Goal: Information Seeking & Learning: Learn about a topic

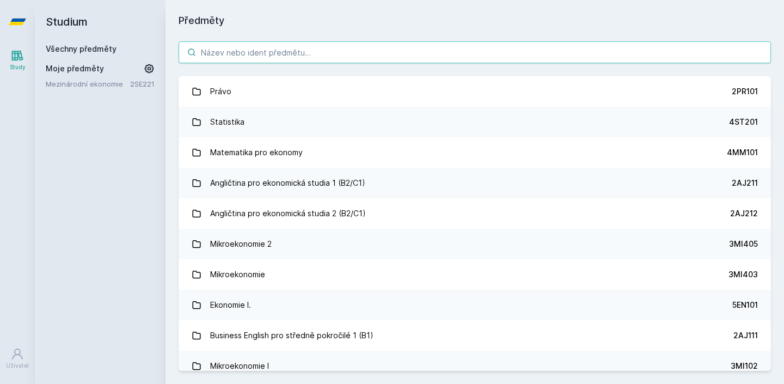
click at [265, 60] on input "search" at bounding box center [475, 52] width 592 height 22
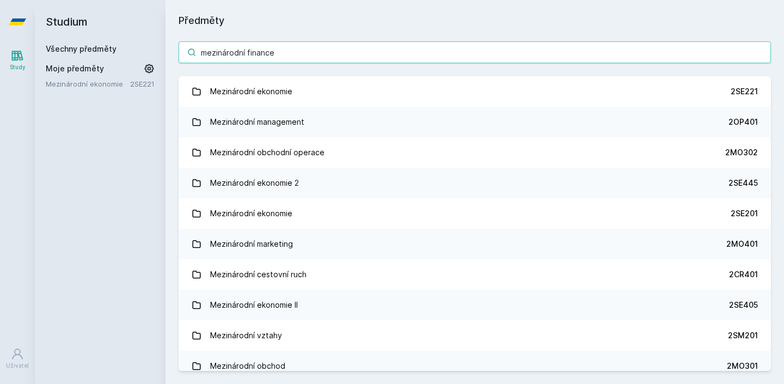
type input "mezinárodní finance"
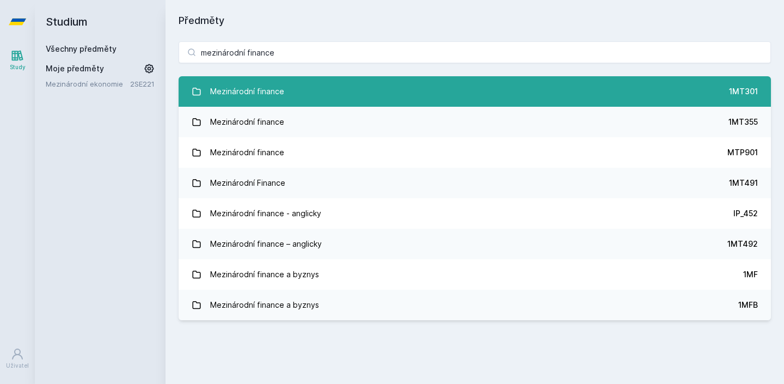
click at [271, 88] on div "Mezinárodní finance" at bounding box center [247, 92] width 74 height 22
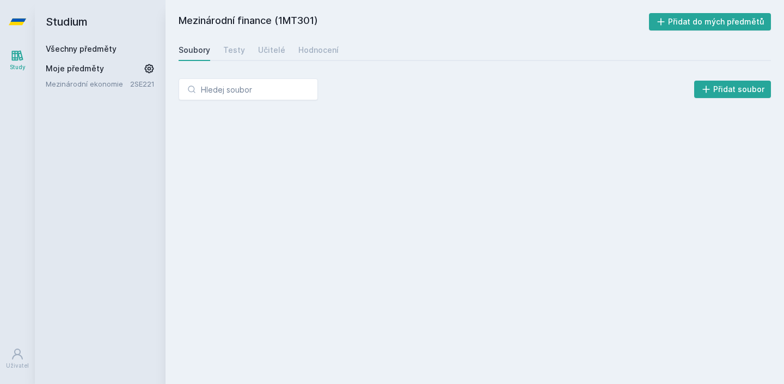
click at [271, 60] on div "Soubory Testy Učitelé Hodnocení" at bounding box center [475, 50] width 592 height 22
click at [271, 53] on div "Učitelé" at bounding box center [271, 50] width 27 height 11
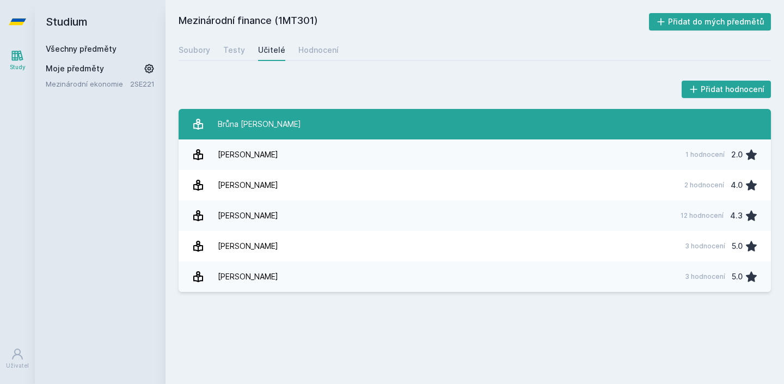
click at [255, 111] on link "Brůna Karel" at bounding box center [475, 124] width 592 height 30
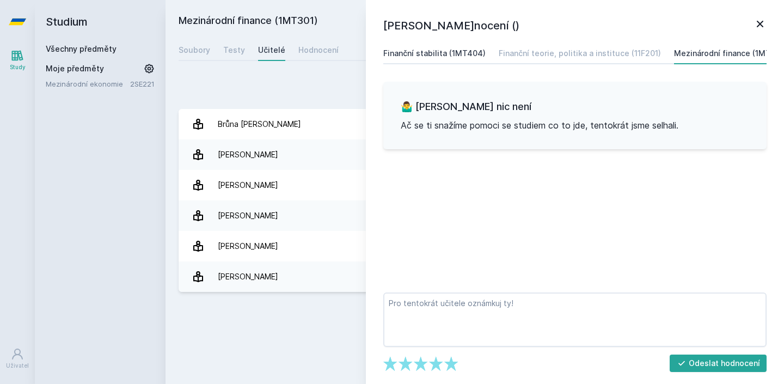
click at [435, 65] on div "Finanční stabilita (1MT404) Finanční teorie, politika a instituce (11F201) Mezi…" at bounding box center [575, 160] width 388 height 237
click at [440, 53] on div "Finanční stabilita (1MT404)" at bounding box center [434, 53] width 102 height 11
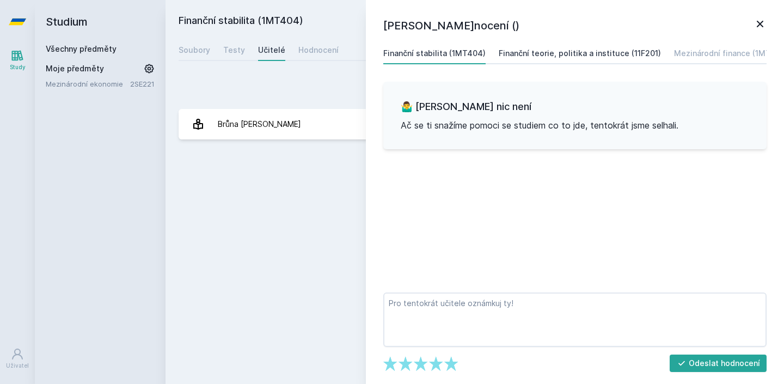
click at [521, 51] on div "Finanční teorie, politika a instituce (11F201)" at bounding box center [580, 53] width 162 height 11
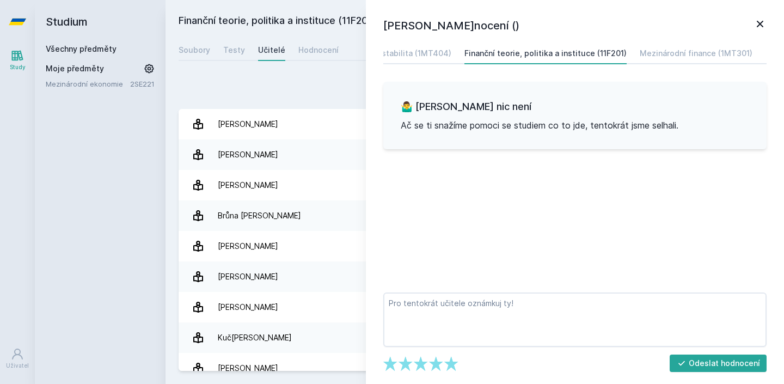
scroll to position [0, 52]
click at [622, 51] on div "Mezinárodní finance (1MT301)" at bounding box center [678, 53] width 113 height 11
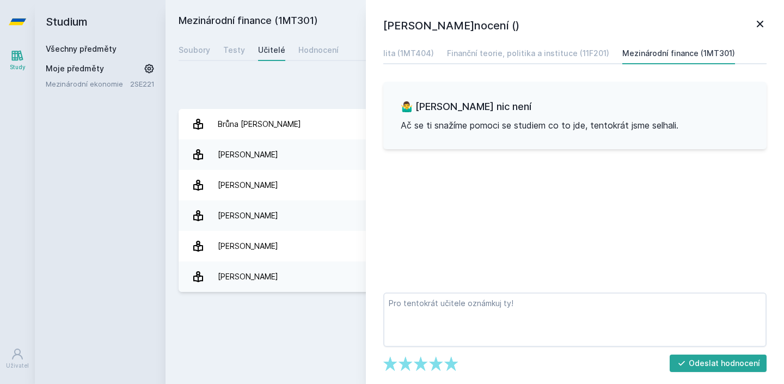
click at [760, 24] on icon at bounding box center [760, 24] width 7 height 7
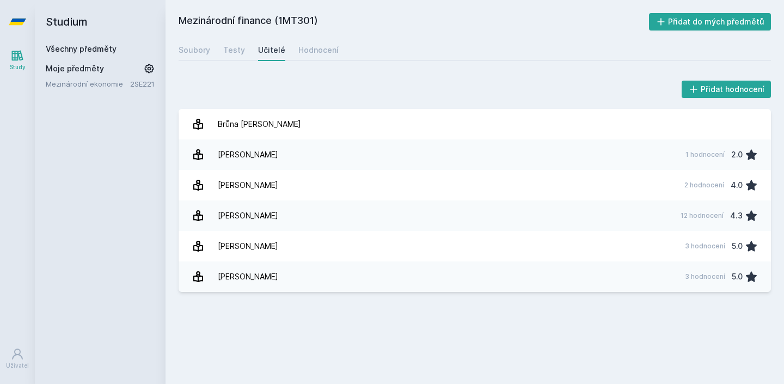
click at [69, 15] on h2 "Studium" at bounding box center [100, 22] width 109 height 44
drag, startPoint x: 272, startPoint y: 23, endPoint x: 180, endPoint y: 23, distance: 92.5
click at [180, 23] on h2 "Mezinárodní finance (1MT301)" at bounding box center [414, 21] width 470 height 17
copy h2 "Mezinárodní finance"
click at [70, 26] on h2 "Studium" at bounding box center [100, 22] width 109 height 44
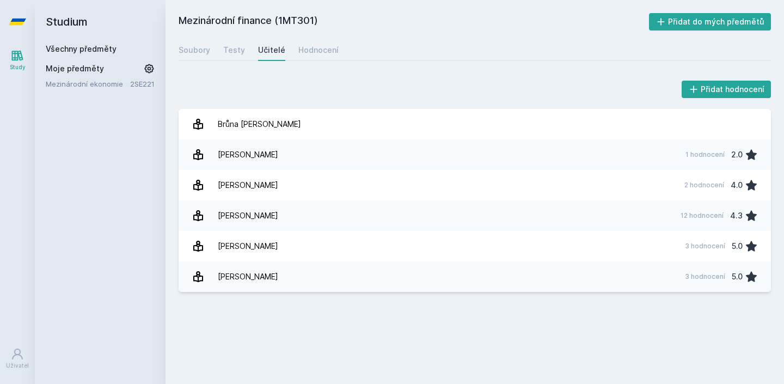
click at [58, 23] on h2 "Studium" at bounding box center [100, 22] width 109 height 44
click at [22, 21] on icon at bounding box center [17, 22] width 17 height 7
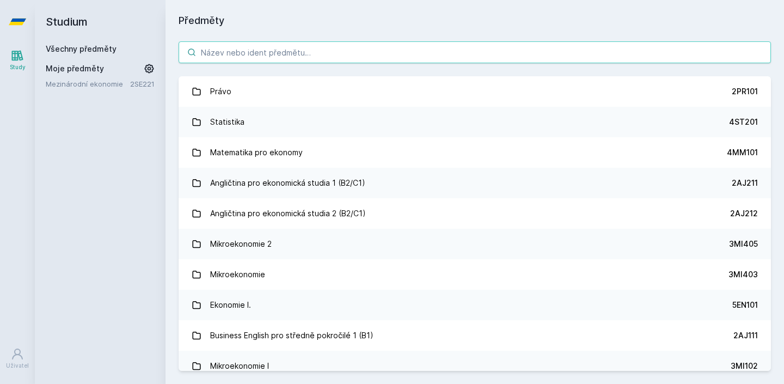
click at [247, 52] on input "search" at bounding box center [475, 52] width 592 height 22
paste input "Mezinárodní finance"
type input "Mezinárodní finance"
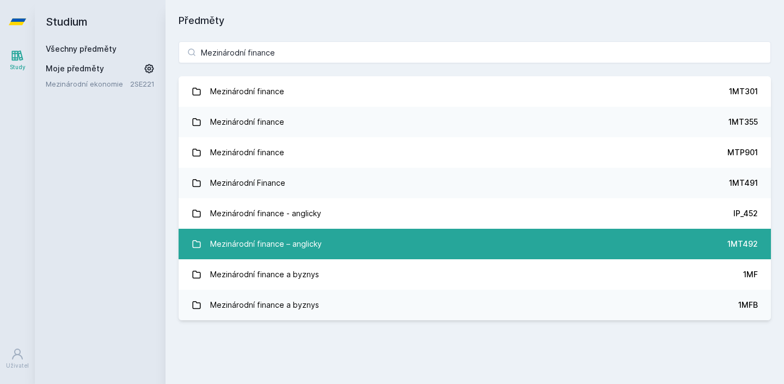
click at [262, 236] on div "Mezinárodní finance – anglicky" at bounding box center [266, 244] width 112 height 22
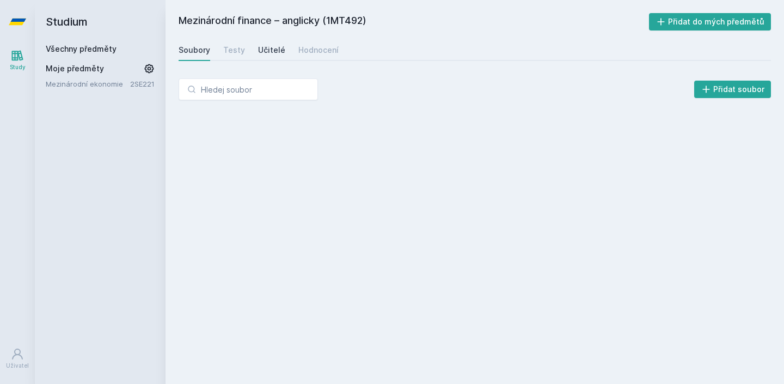
click at [269, 56] on link "Učitelé" at bounding box center [271, 50] width 27 height 22
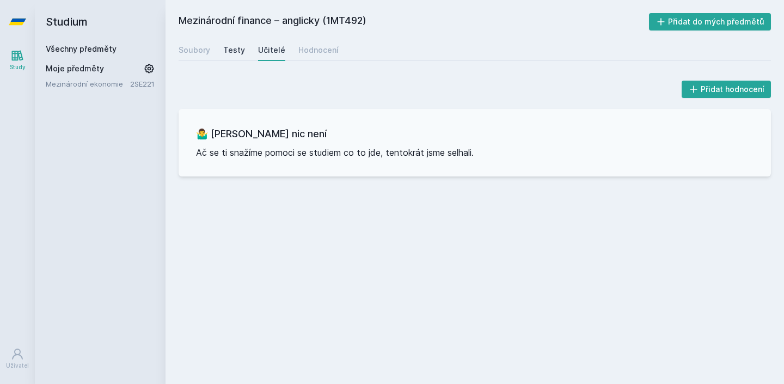
click at [223, 45] on div "Testy" at bounding box center [234, 50] width 22 height 11
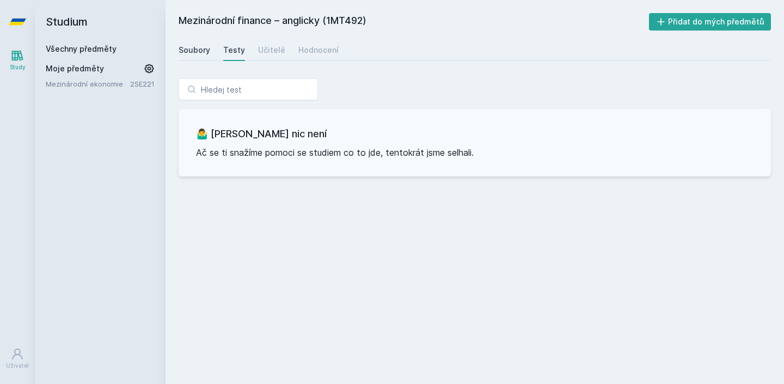
click at [208, 45] on div "Soubory" at bounding box center [195, 50] width 32 height 11
click at [267, 44] on link "Učitelé" at bounding box center [271, 50] width 27 height 22
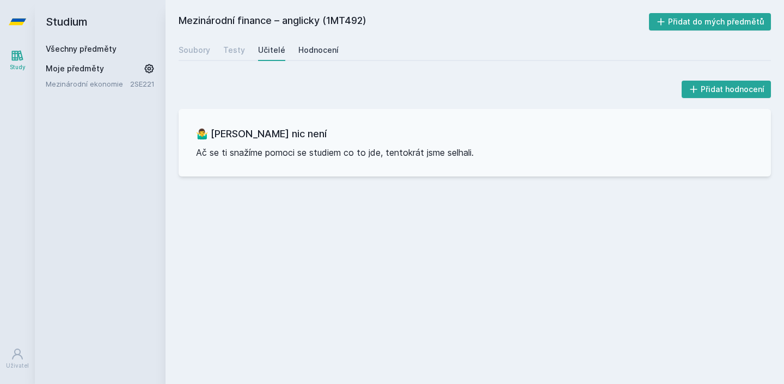
click at [315, 51] on div "Hodnocení" at bounding box center [318, 50] width 40 height 11
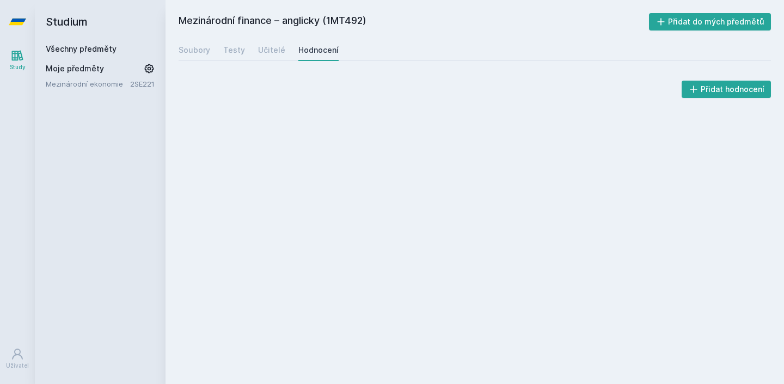
click at [21, 23] on icon at bounding box center [17, 22] width 17 height 7
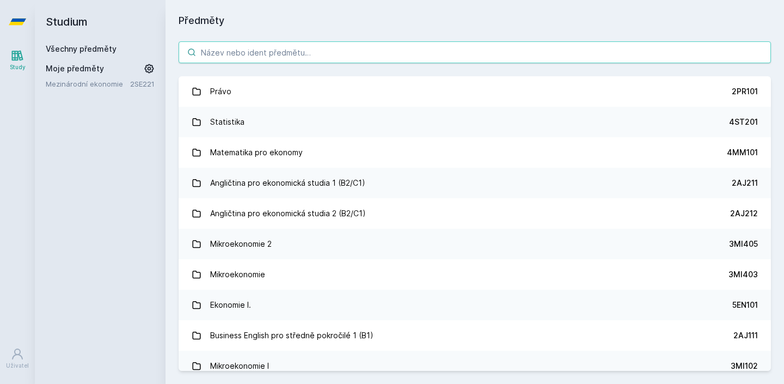
click at [229, 53] on input "search" at bounding box center [475, 52] width 592 height 22
paste input "Mezinárodní finance"
type input "Mezinárodní finance"
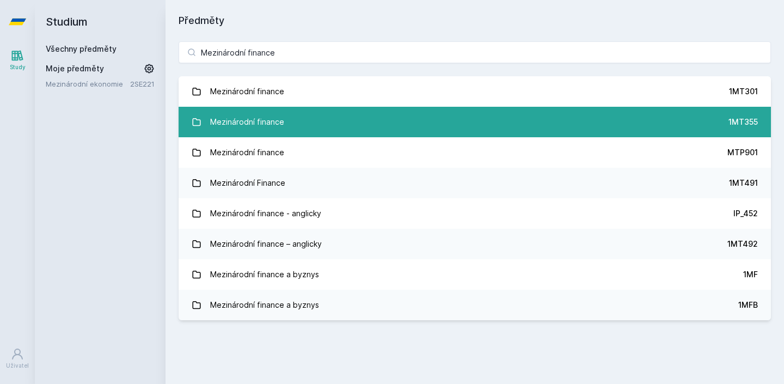
click at [282, 124] on div "Mezinárodní finance" at bounding box center [247, 122] width 74 height 22
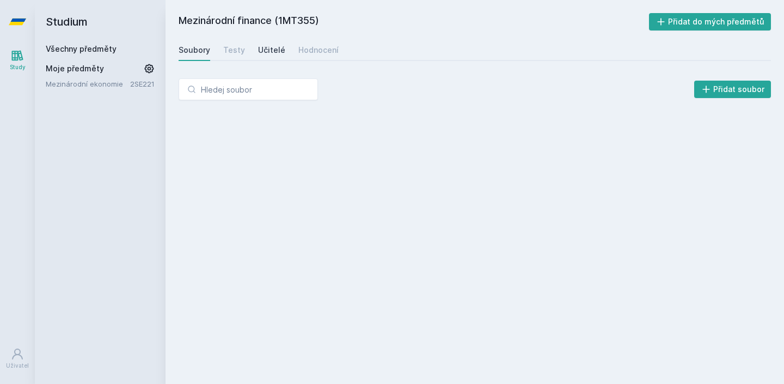
click at [265, 45] on div "Učitelé" at bounding box center [271, 50] width 27 height 11
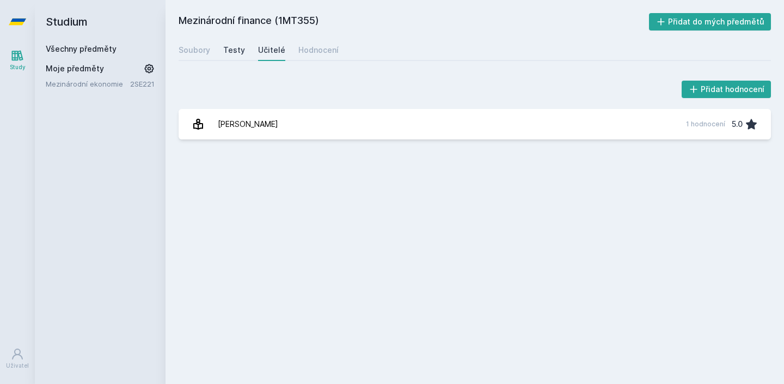
click at [241, 51] on div "Testy" at bounding box center [234, 50] width 22 height 11
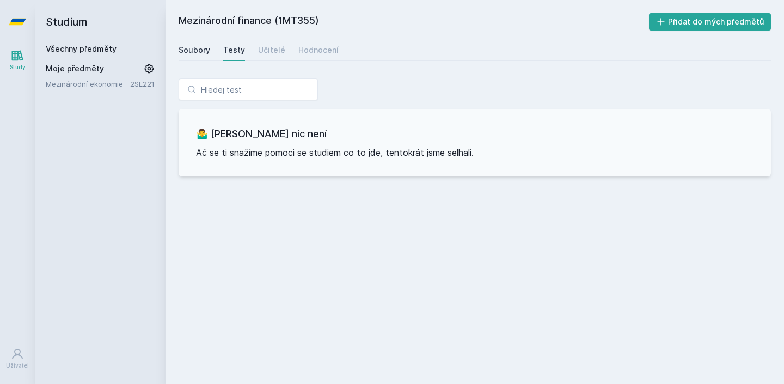
click at [205, 48] on div "Soubory" at bounding box center [195, 50] width 32 height 11
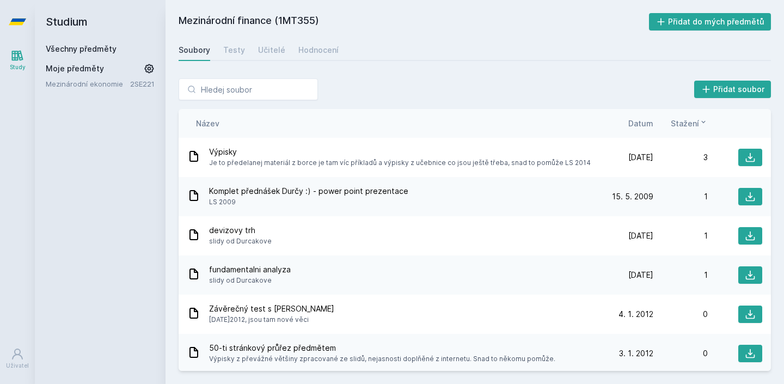
click at [65, 27] on h2 "Studium" at bounding box center [100, 22] width 109 height 44
click at [16, 21] on icon at bounding box center [17, 22] width 17 height 7
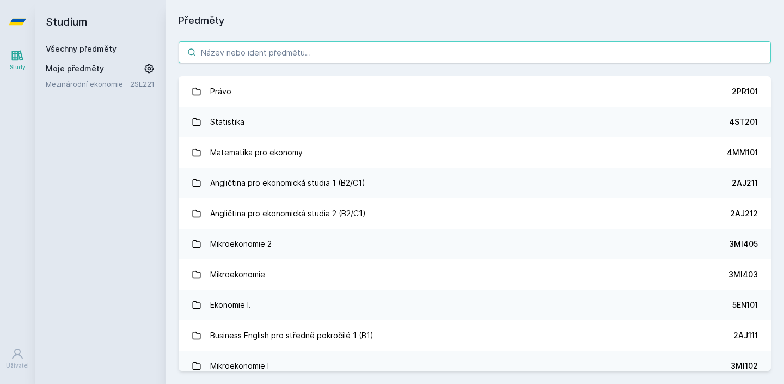
click at [221, 45] on input "search" at bounding box center [475, 52] width 592 height 22
paste input "Mezinárodní finance"
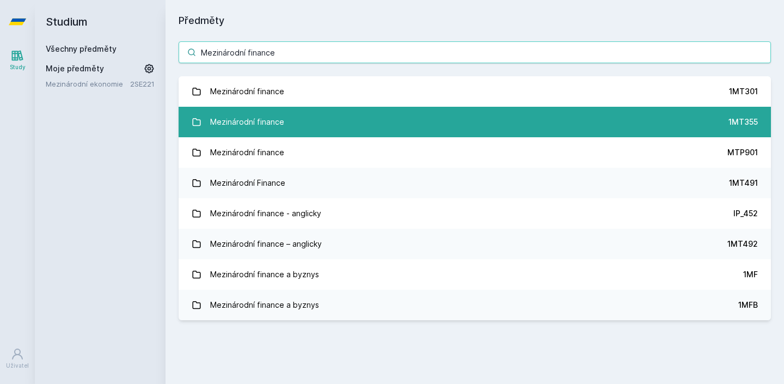
type input "Mezinárodní finance"
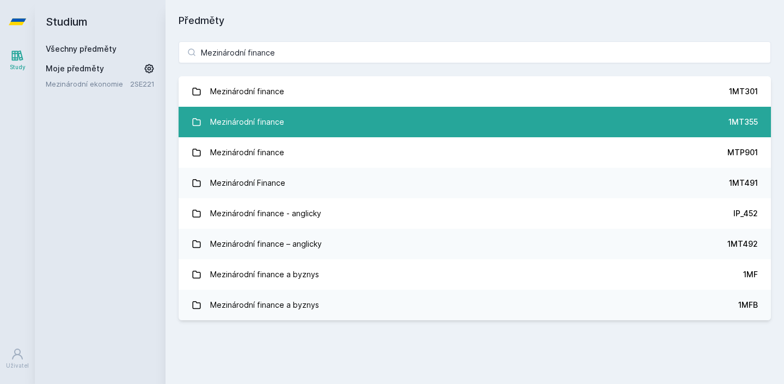
click at [279, 120] on div "Mezinárodní finance" at bounding box center [247, 122] width 74 height 22
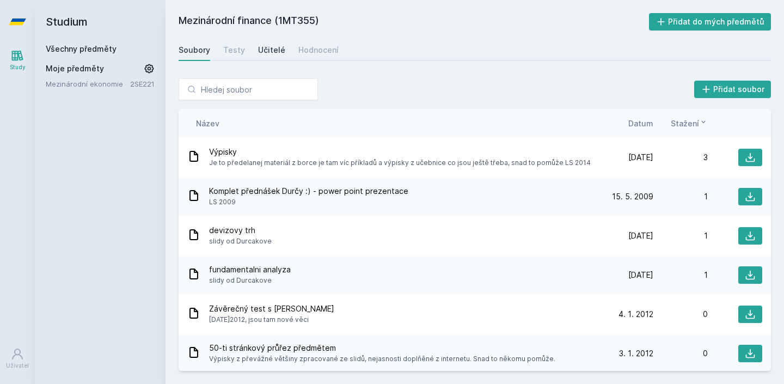
click at [268, 50] on div "Učitelé" at bounding box center [271, 50] width 27 height 11
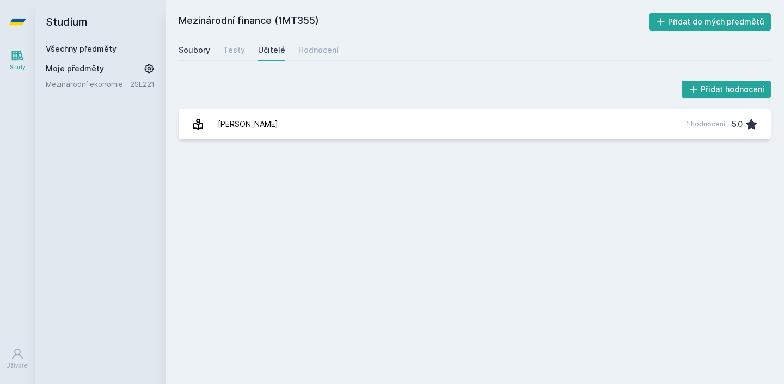
click at [189, 44] on link "Soubory" at bounding box center [195, 50] width 32 height 22
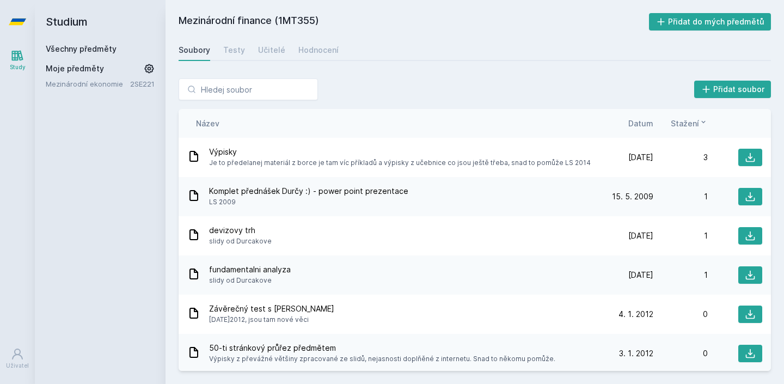
click at [15, 21] on icon at bounding box center [17, 22] width 17 height 7
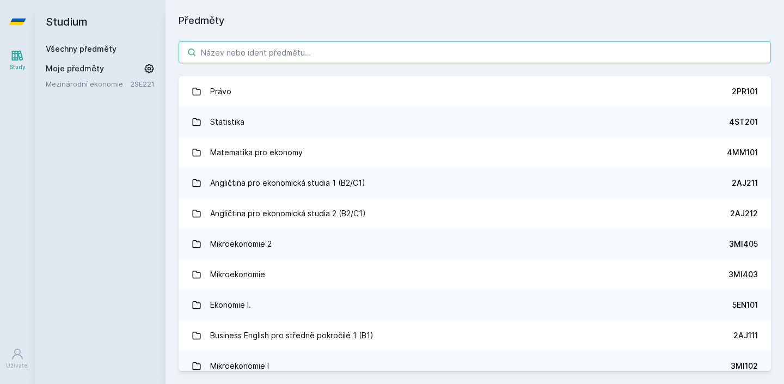
click at [207, 47] on input "search" at bounding box center [475, 52] width 592 height 22
paste input "Mezinárodní finance"
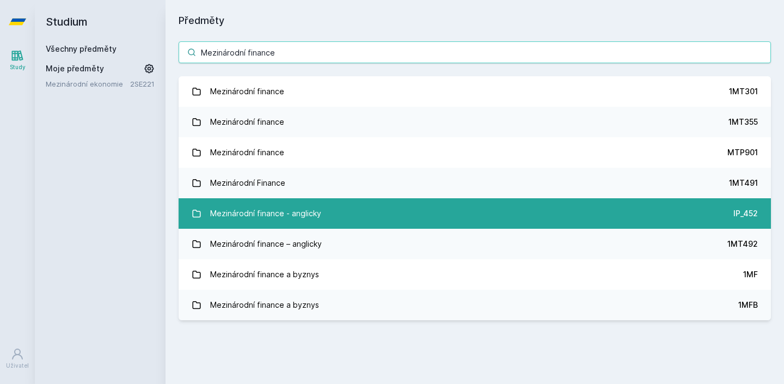
type input "Mezinárodní finance"
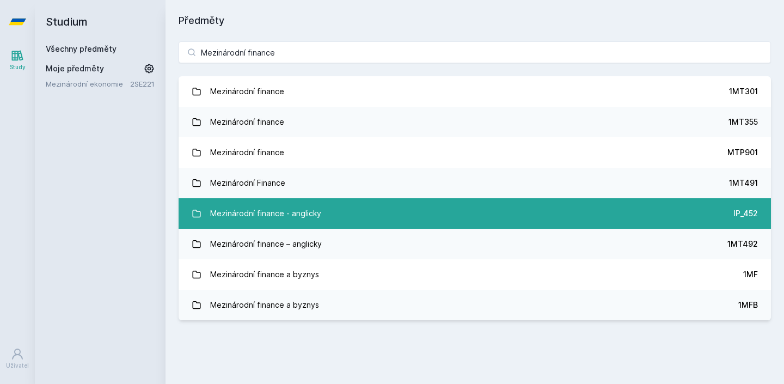
click at [285, 225] on link "Mezinárodní finance - anglicky IP_452" at bounding box center [475, 213] width 592 height 30
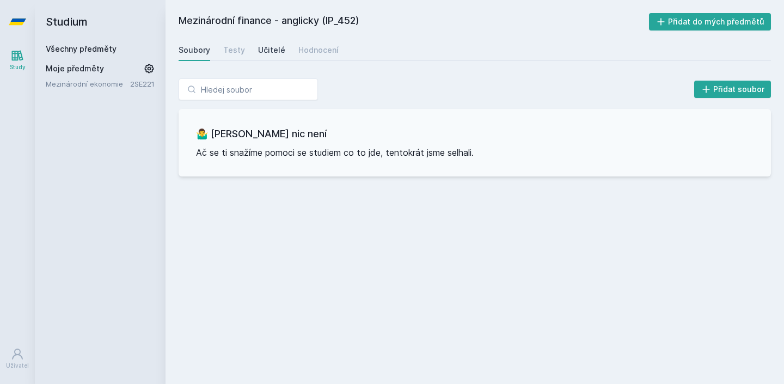
click at [278, 57] on link "Učitelé" at bounding box center [271, 50] width 27 height 22
click at [14, 27] on icon at bounding box center [17, 22] width 17 height 44
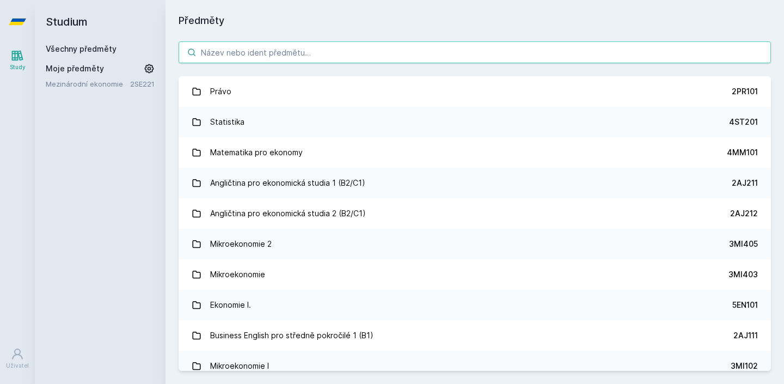
click at [228, 59] on input "search" at bounding box center [475, 52] width 592 height 22
paste input "Mezinárodní finance"
type input "Mezinárodní finance"
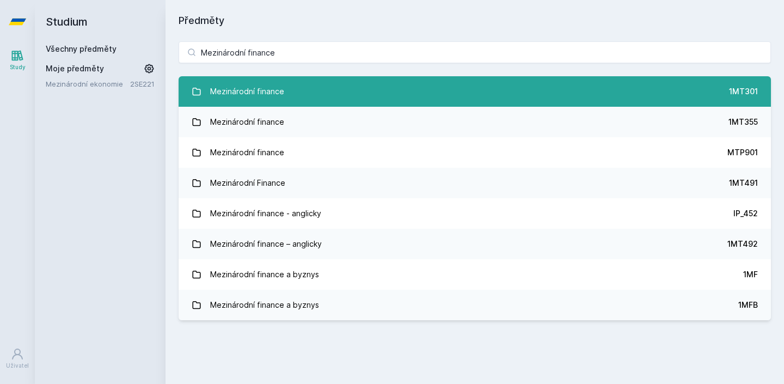
click at [244, 81] on div "Mezinárodní finance" at bounding box center [247, 92] width 74 height 22
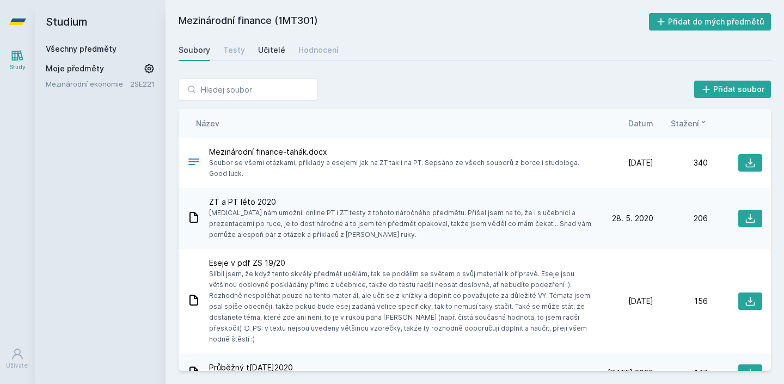
click at [259, 54] on div "Učitelé" at bounding box center [271, 50] width 27 height 11
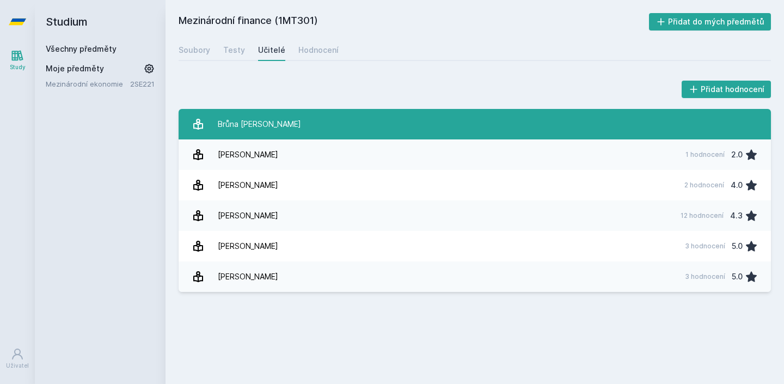
click at [260, 129] on link "Brůna Karel" at bounding box center [475, 124] width 592 height 30
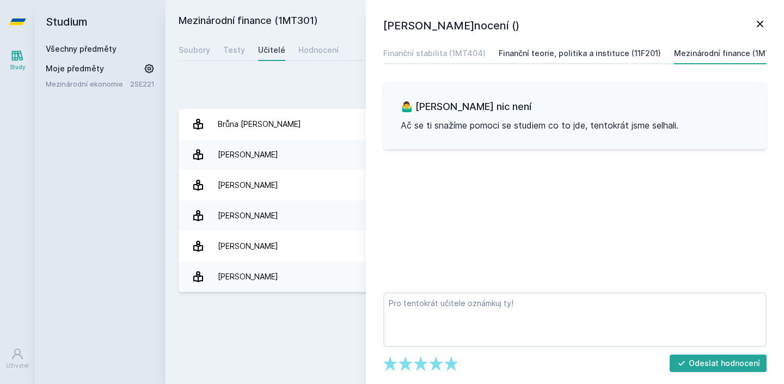
click at [517, 54] on div "Finanční teorie, politika a instituce (11F201)" at bounding box center [580, 53] width 162 height 11
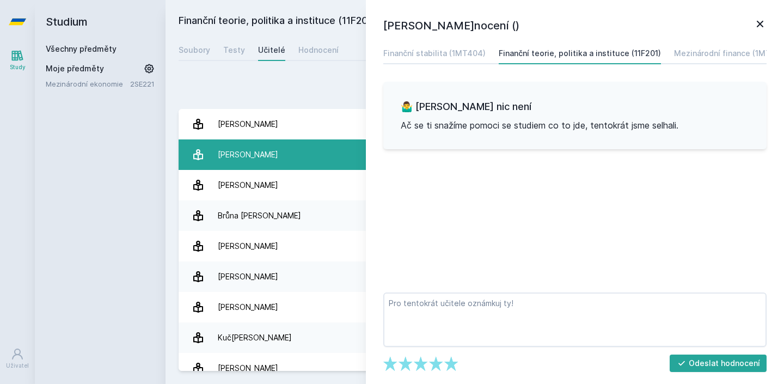
click at [273, 149] on link "Blahová Naďa" at bounding box center [475, 154] width 592 height 30
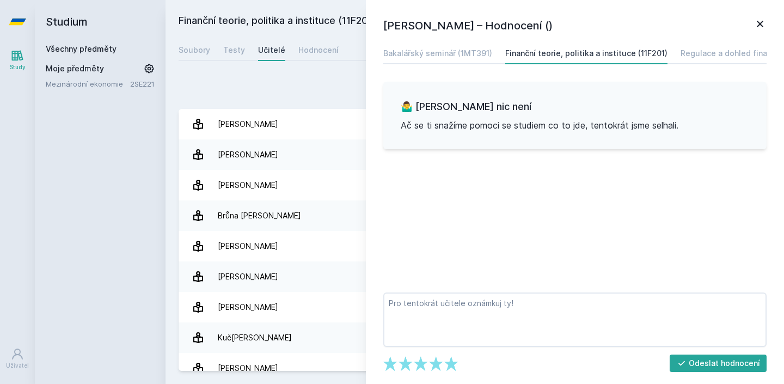
click at [528, 51] on div "Finanční teorie, politika a instituce (11F201)" at bounding box center [586, 53] width 162 height 11
click at [306, 97] on div "Přidat hodnocení" at bounding box center [475, 89] width 592 height 22
click at [759, 27] on icon at bounding box center [759, 23] width 13 height 13
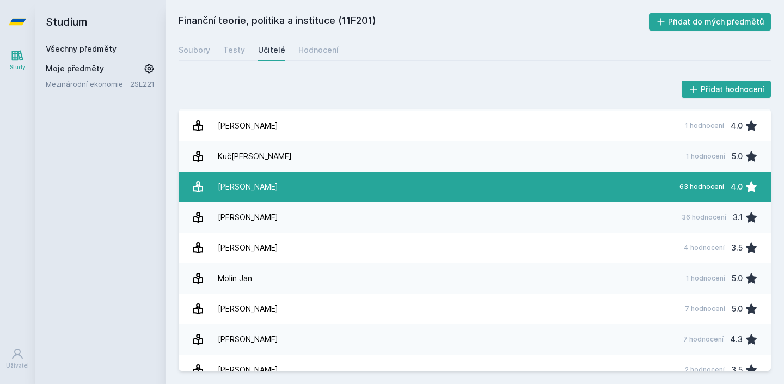
scroll to position [158, 0]
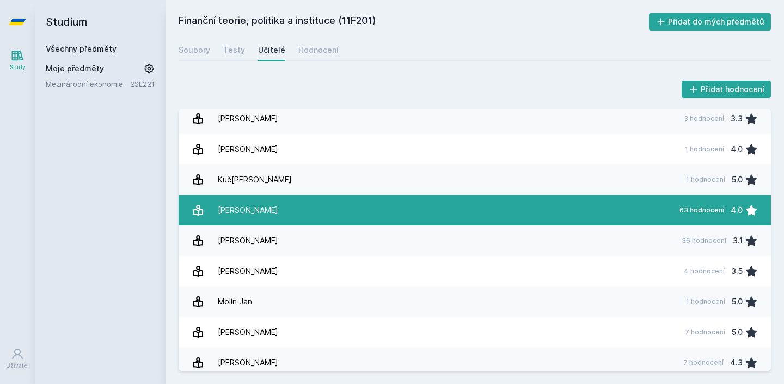
click at [539, 220] on link "Maaytová Alena 63 hodnocení 4.0" at bounding box center [475, 210] width 592 height 30
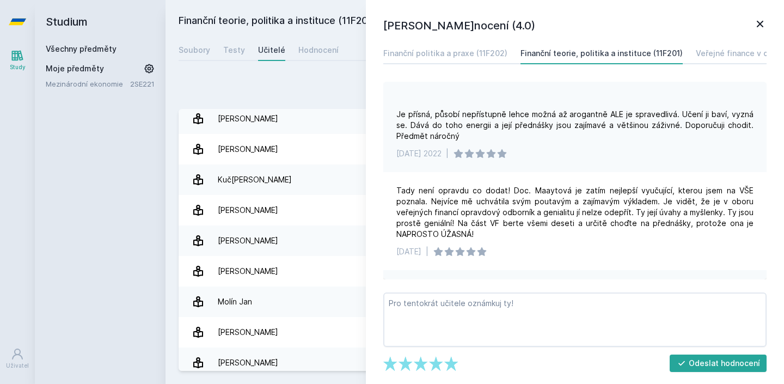
scroll to position [53, 0]
click at [760, 16] on div "Alena Maaytová – Hodnocení (4.0) Finanční politika a praxe (11F202) Finanční te…" at bounding box center [575, 192] width 418 height 384
click at [759, 17] on icon at bounding box center [759, 23] width 13 height 13
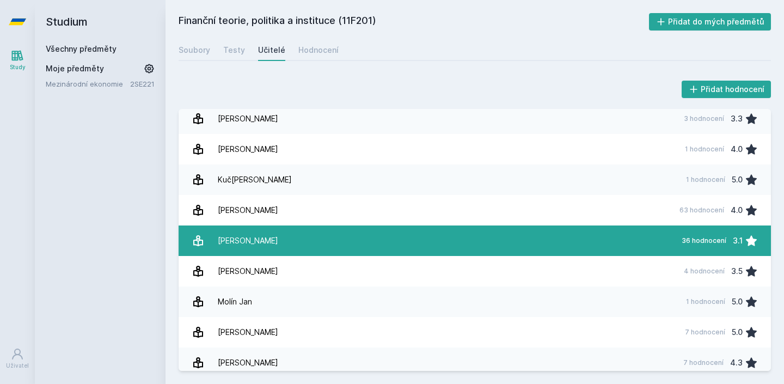
click at [318, 232] on link "Marková Jana 36 hodnocení 3.1" at bounding box center [475, 240] width 592 height 30
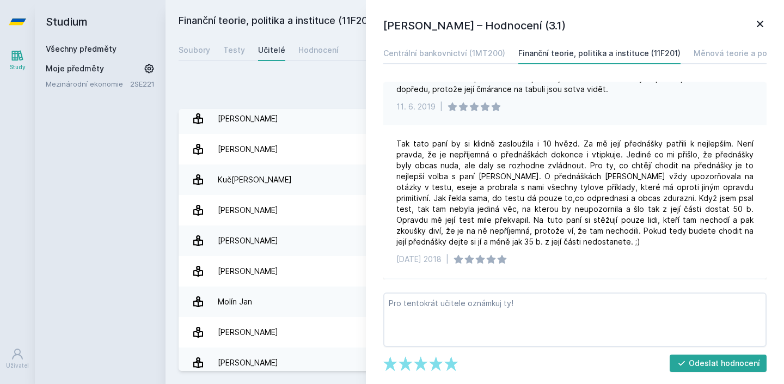
scroll to position [513, 0]
click at [760, 16] on div "Jana Marková – Hodnocení (3.1) Centrální bankovnictví (1MT200) Finanční teorie,…" at bounding box center [575, 192] width 418 height 384
click at [761, 19] on icon at bounding box center [759, 23] width 13 height 13
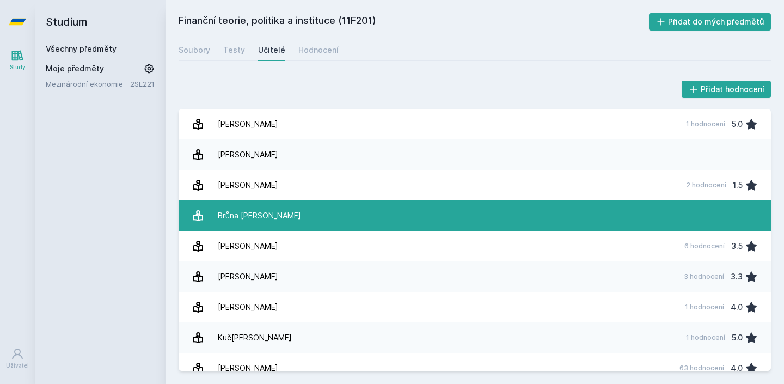
click at [256, 222] on div "Brůna Karel" at bounding box center [259, 216] width 83 height 22
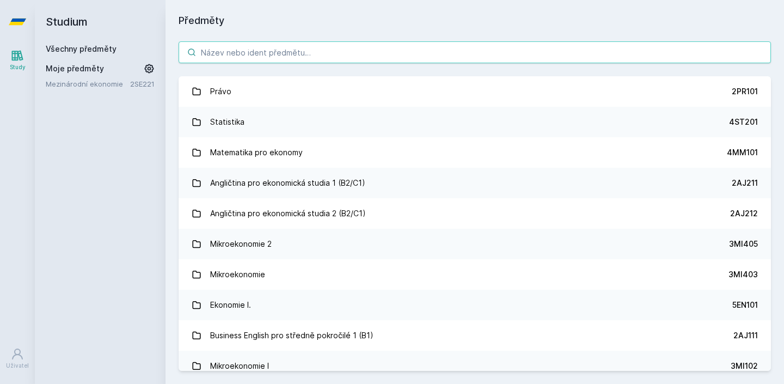
click at [261, 57] on input "search" at bounding box center [475, 52] width 592 height 22
paste input "2MO527"
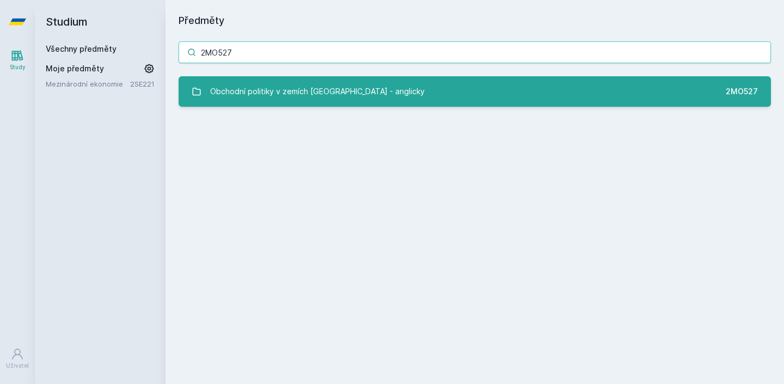
type input "2MO527"
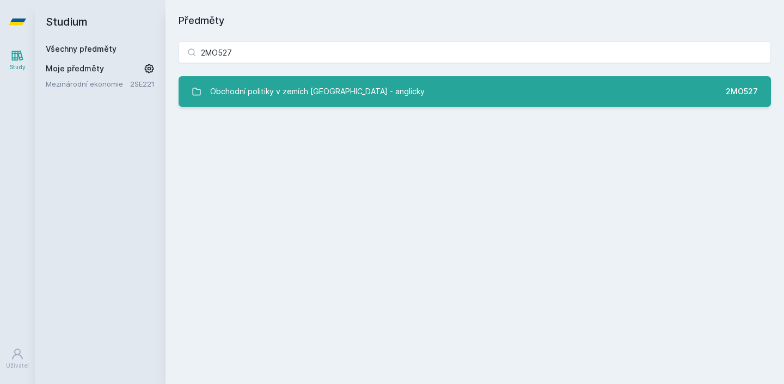
click at [260, 88] on div "Obchodní politiky v zemích [GEOGRAPHIC_DATA] - anglicky" at bounding box center [317, 92] width 214 height 22
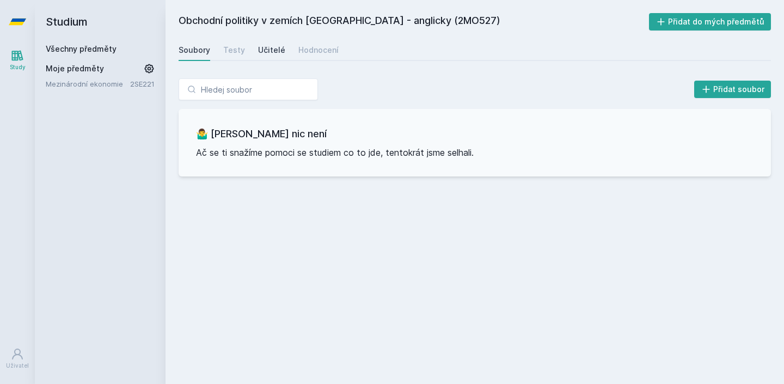
click at [266, 50] on div "Učitelé" at bounding box center [271, 50] width 27 height 11
click at [17, 22] on icon at bounding box center [17, 22] width 17 height 7
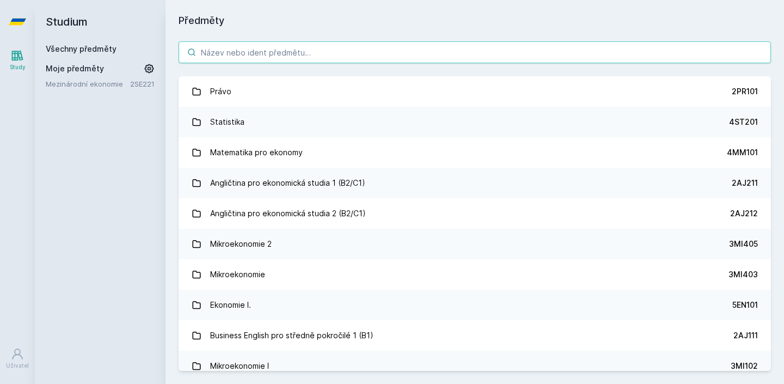
click at [208, 52] on input "search" at bounding box center [475, 52] width 592 height 22
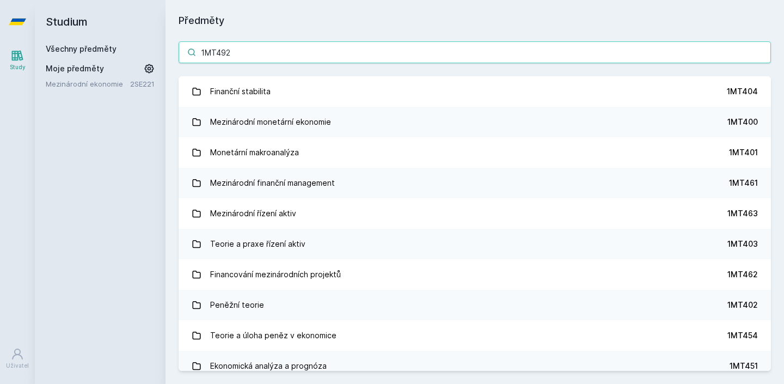
type input "1MT492"
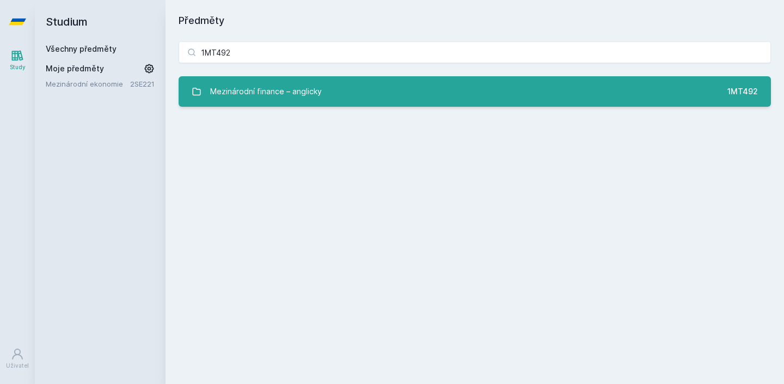
click at [255, 89] on div "Mezinárodní finance – anglicky" at bounding box center [266, 92] width 112 height 22
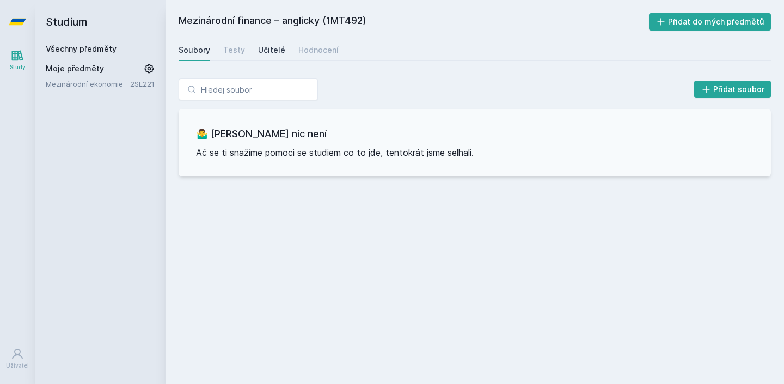
click at [274, 49] on div "Učitelé" at bounding box center [271, 50] width 27 height 11
click at [312, 48] on div "Hodnocení" at bounding box center [318, 50] width 40 height 11
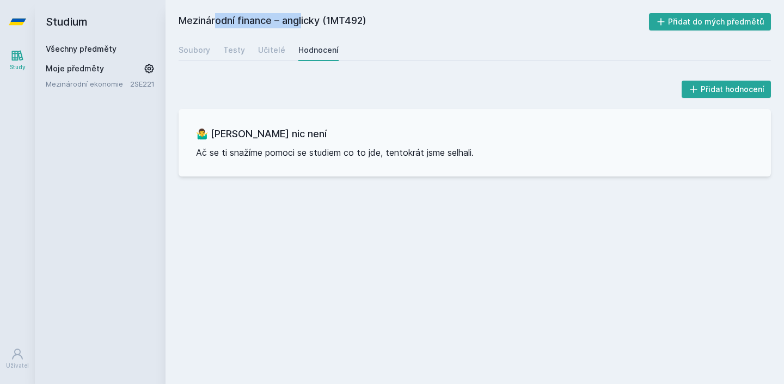
drag, startPoint x: 273, startPoint y: 20, endPoint x: 175, endPoint y: 25, distance: 98.1
click at [175, 25] on div "Mezinárodní finance – anglicky (1MT492) Přidat do mých předmětů [GEOGRAPHIC_DAT…" at bounding box center [474, 192] width 618 height 384
copy h2 "Mezinárodní finance"
click at [9, 22] on icon at bounding box center [17, 22] width 17 height 44
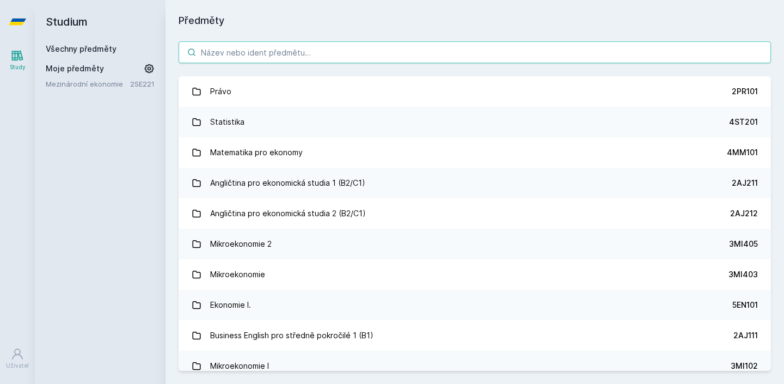
click at [213, 48] on input "search" at bounding box center [475, 52] width 592 height 22
paste input "Mezinárodní finance"
type input "Mezinárodní finance"
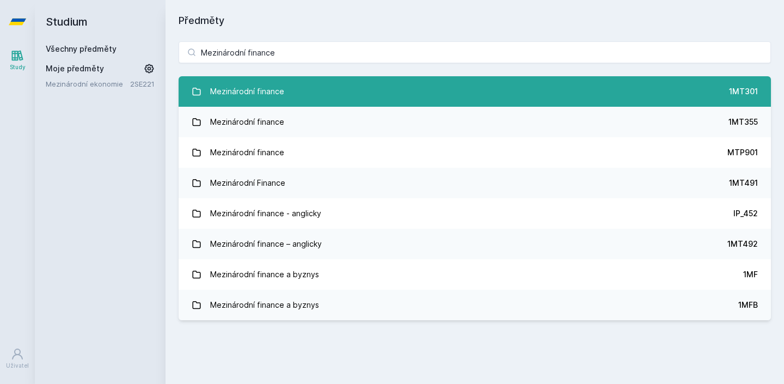
click at [256, 94] on div "Mezinárodní finance" at bounding box center [247, 92] width 74 height 22
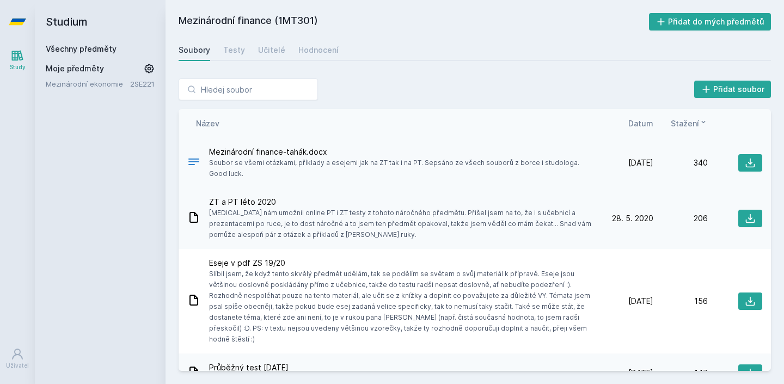
click at [285, 164] on span "Soubor se všemi otázkami, příklady a esejemi jak na ZT tak i na PT. Sepsáno ze …" at bounding box center [401, 168] width 385 height 22
click at [748, 157] on button at bounding box center [750, 162] width 24 height 17
